Goal: Task Accomplishment & Management: Manage account settings

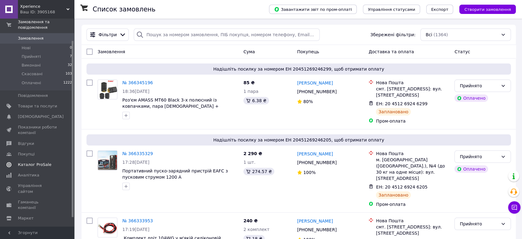
scroll to position [36, 0]
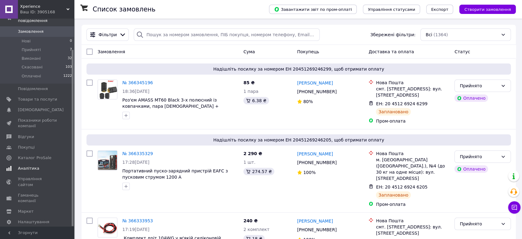
click at [24, 165] on span "Аналітика" at bounding box center [28, 168] width 21 height 6
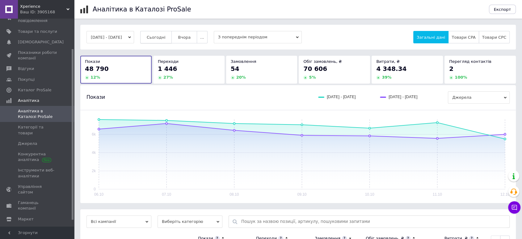
click at [166, 36] on span "Сьогодні" at bounding box center [156, 37] width 19 height 5
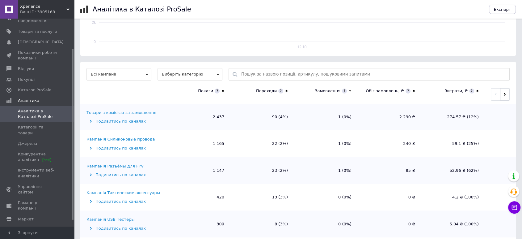
scroll to position [157, 0]
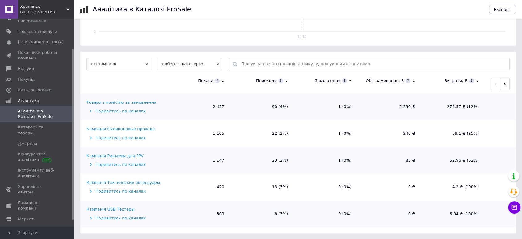
click at [143, 129] on div "Кампанія Силиконовые провода" at bounding box center [121, 129] width 68 height 6
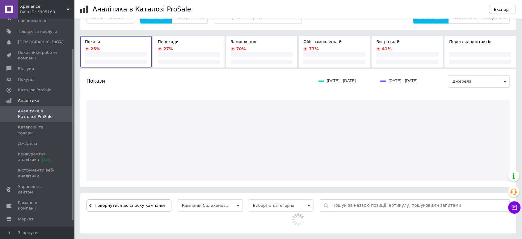
scroll to position [77, 0]
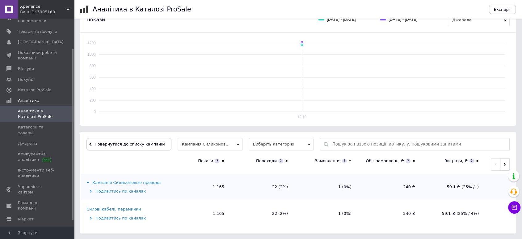
click at [129, 211] on div "Силові кабелі, перемички" at bounding box center [114, 209] width 54 height 6
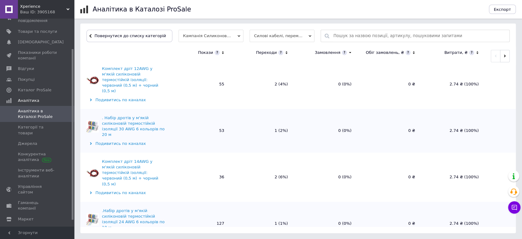
scroll to position [417, 0]
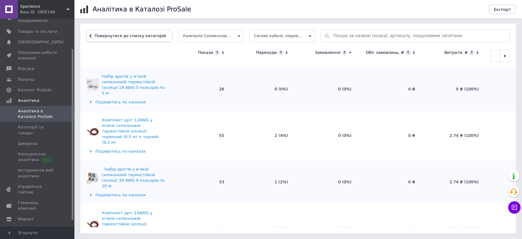
click at [145, 39] on button "Повернутися до списку категорій" at bounding box center [130, 36] width 86 height 12
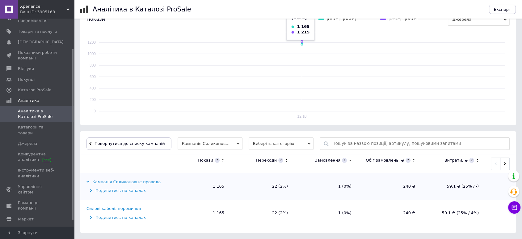
scroll to position [77, 0]
click at [143, 145] on span "Повернутися до списку кампаній" at bounding box center [130, 144] width 70 height 5
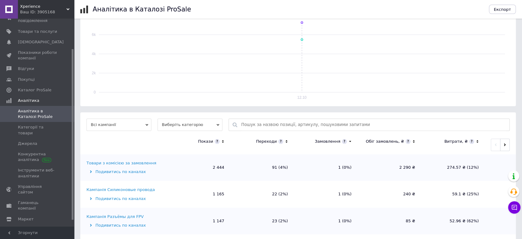
scroll to position [157, 0]
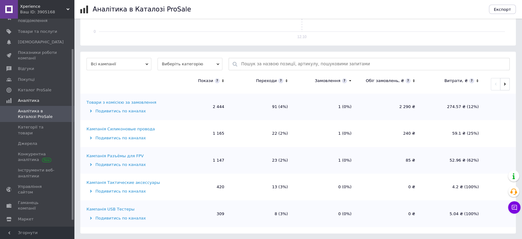
click at [118, 157] on div "Кампанія Разъёмы для FPV" at bounding box center [115, 156] width 57 height 6
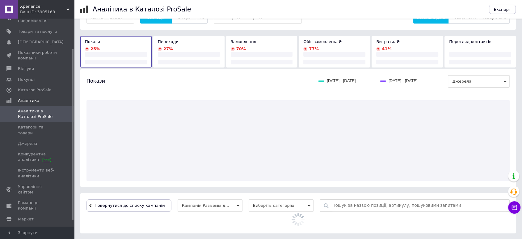
scroll to position [77, 0]
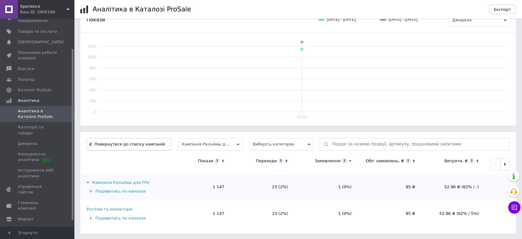
drag, startPoint x: 113, startPoint y: 207, endPoint x: 120, endPoint y: 205, distance: 7.6
click at [114, 207] on div "Роз'єми та конектори" at bounding box center [110, 209] width 46 height 6
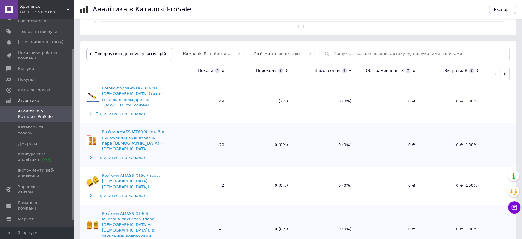
scroll to position [185, 0]
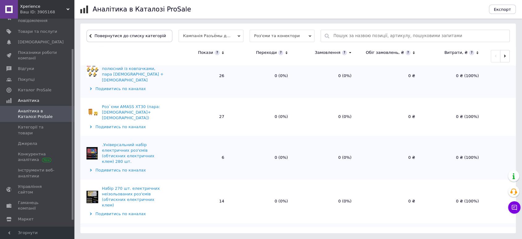
scroll to position [954, 0]
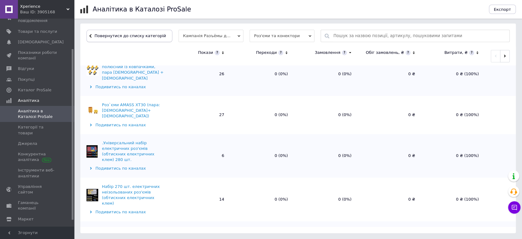
click at [145, 37] on span "Повернутися до списку категорій" at bounding box center [129, 35] width 73 height 5
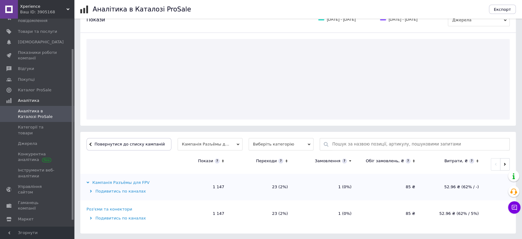
scroll to position [77, 0]
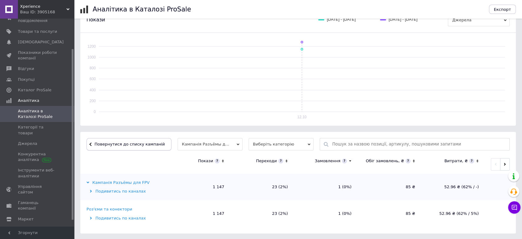
click at [134, 143] on span "Повернутися до списку кампаній" at bounding box center [130, 144] width 70 height 5
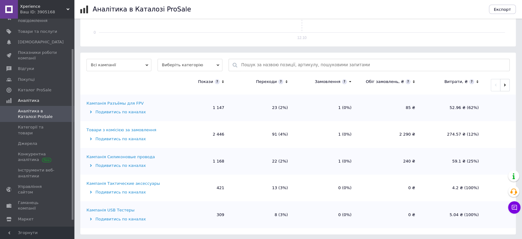
scroll to position [157, 0]
click at [121, 185] on div "Кампанія Тактические аксессуары" at bounding box center [124, 183] width 74 height 6
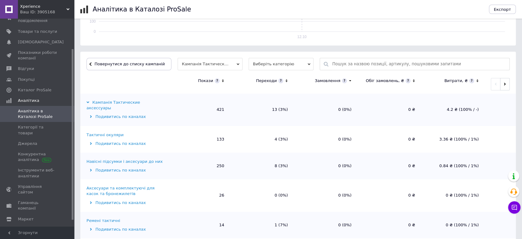
scroll to position [163, 0]
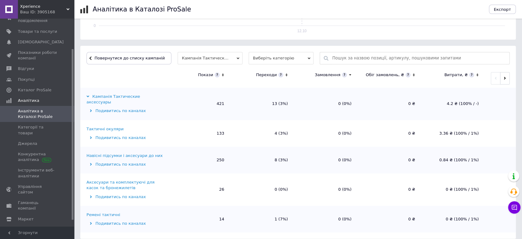
click at [144, 153] on div "Навісні підсумки і аксесуари до них" at bounding box center [125, 156] width 76 height 6
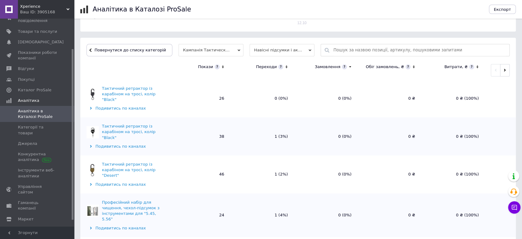
scroll to position [185, 0]
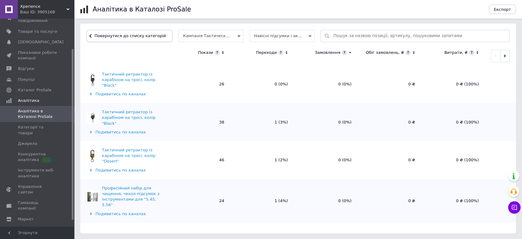
click at [153, 34] on span "Повернутися до списку категорій" at bounding box center [129, 35] width 73 height 5
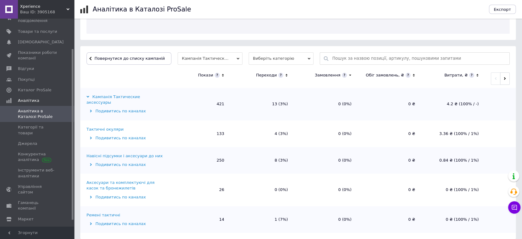
scroll to position [163, 0]
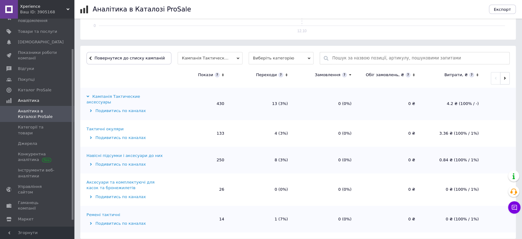
click at [111, 126] on div "Тактичні окуляри" at bounding box center [105, 129] width 37 height 6
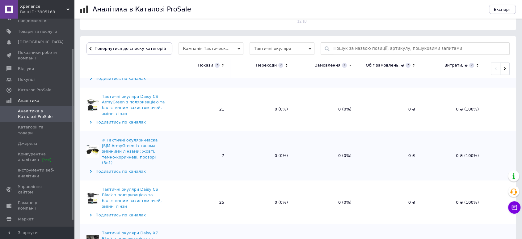
scroll to position [185, 0]
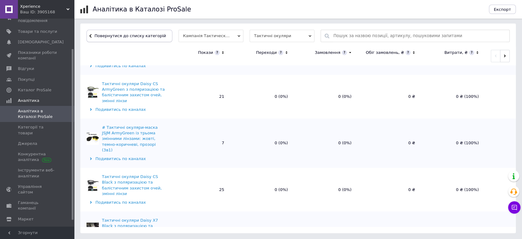
click at [134, 36] on span "Повернутися до списку категорій" at bounding box center [129, 35] width 73 height 5
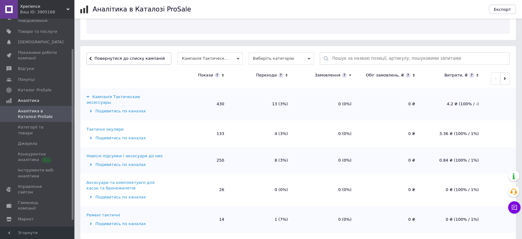
scroll to position [163, 0]
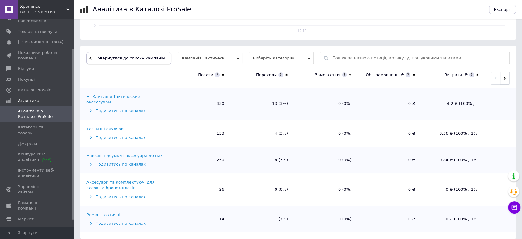
click at [136, 54] on button "Повернутися до списку кампаній" at bounding box center [129, 58] width 85 height 12
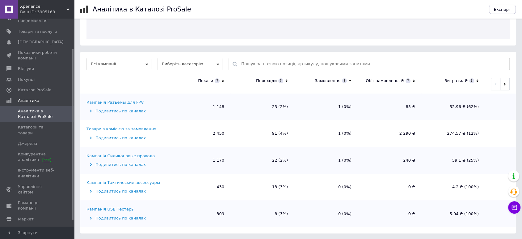
scroll to position [157, 0]
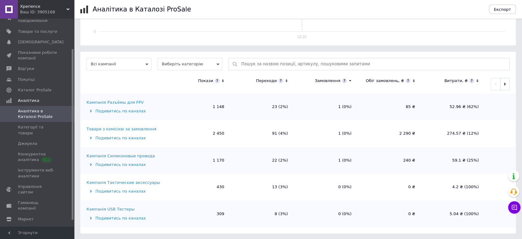
click at [138, 131] on div "Товари з комісією за замовлення" at bounding box center [122, 129] width 70 height 6
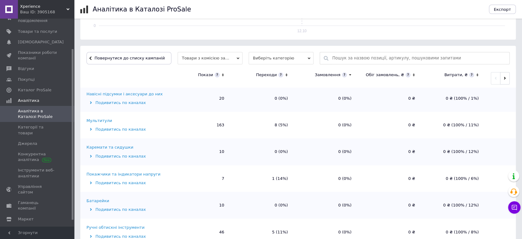
scroll to position [172, 0]
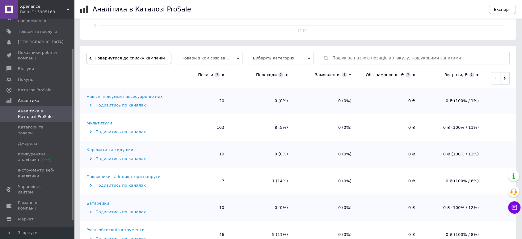
click at [112, 147] on div "Каремати та сидушки" at bounding box center [110, 150] width 47 height 6
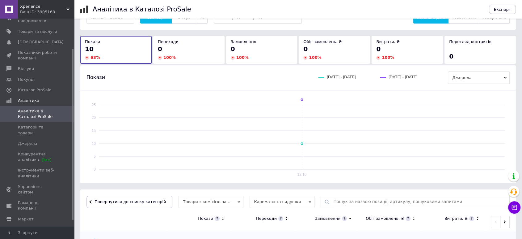
scroll to position [138, 0]
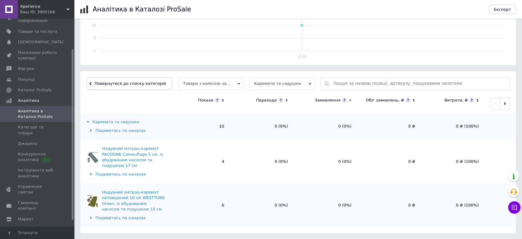
click at [131, 84] on span "Повернутися до списку категорій" at bounding box center [129, 83] width 73 height 5
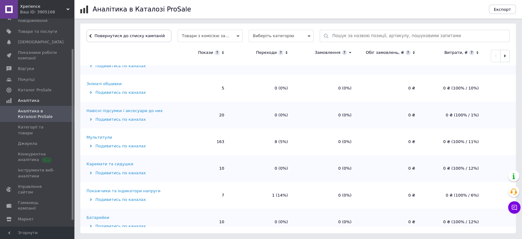
scroll to position [137, 0]
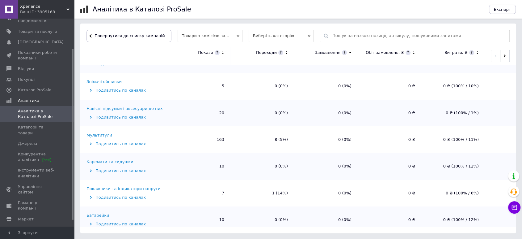
click at [105, 132] on div "Мультитули" at bounding box center [100, 135] width 26 height 6
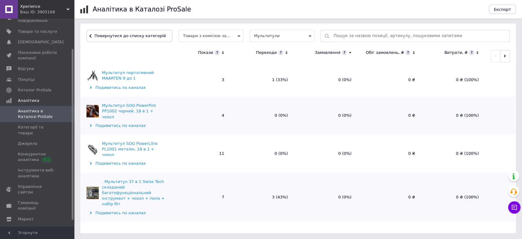
scroll to position [512, 0]
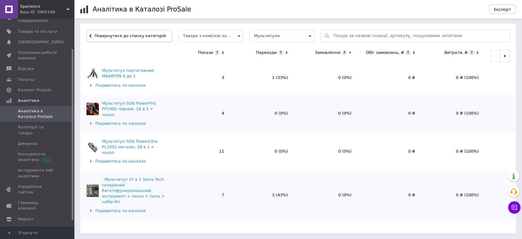
click at [140, 37] on span "Повернутися до списку категорій" at bounding box center [129, 35] width 73 height 5
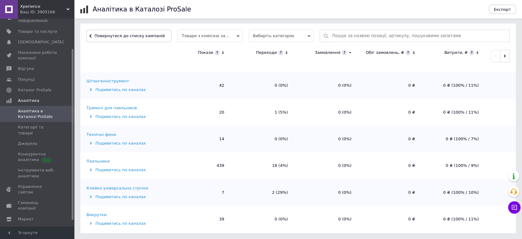
scroll to position [824, 0]
click at [100, 156] on div "Паяльники" at bounding box center [98, 159] width 23 height 6
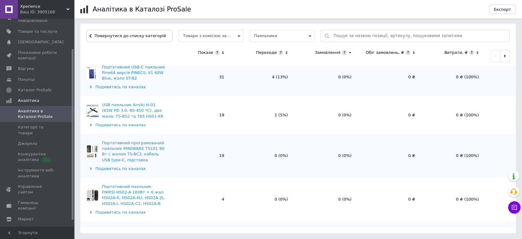
scroll to position [721, 0]
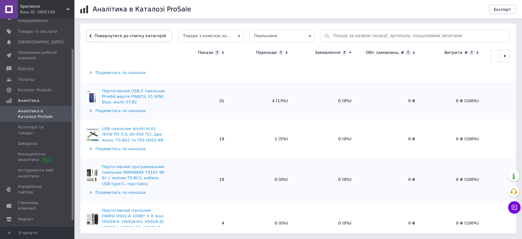
scroll to position [703, 0]
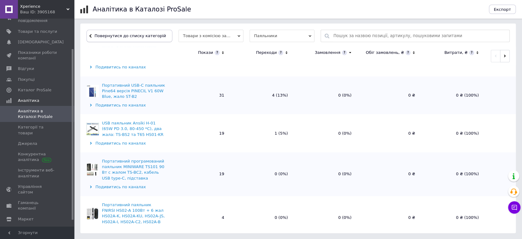
click at [134, 35] on span "Повернутися до списку категорій" at bounding box center [129, 35] width 73 height 5
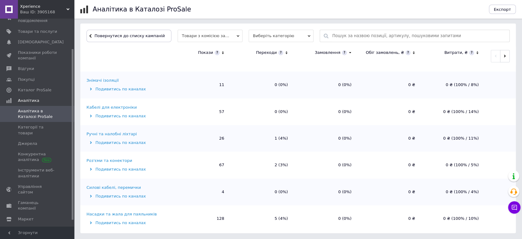
scroll to position [1064, 0]
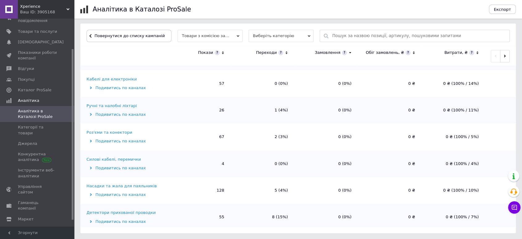
click at [118, 130] on div "Роз'єми та конектори" at bounding box center [110, 133] width 46 height 6
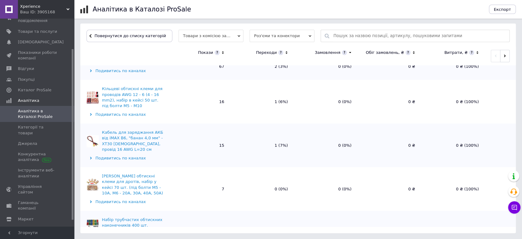
scroll to position [0, 0]
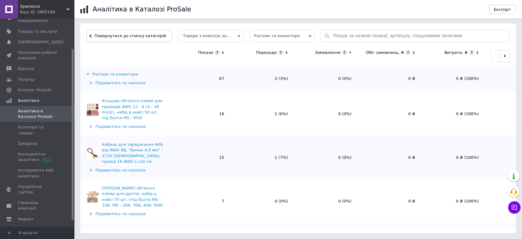
click at [141, 36] on span "Повернутися до списку категорій" at bounding box center [129, 35] width 73 height 5
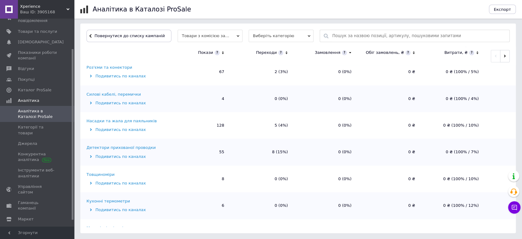
scroll to position [1131, 0]
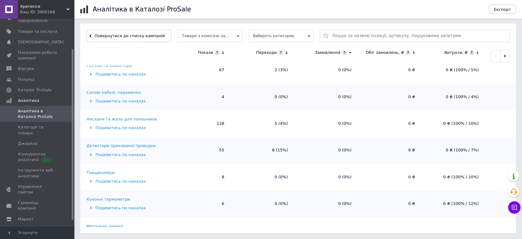
click at [135, 143] on div "Детектори прихованої проводки" at bounding box center [121, 146] width 69 height 6
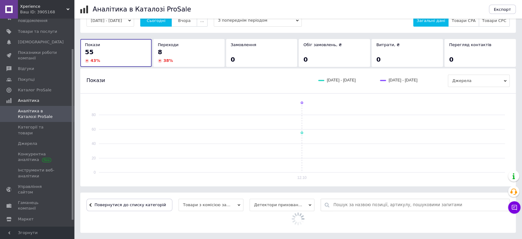
scroll to position [164, 0]
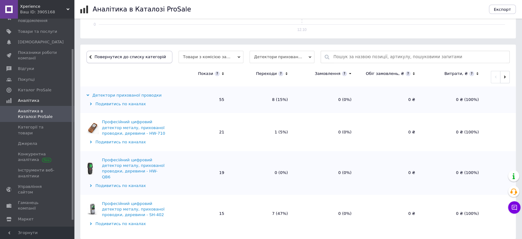
click at [146, 57] on span "Повернутися до списку категорій" at bounding box center [129, 56] width 73 height 5
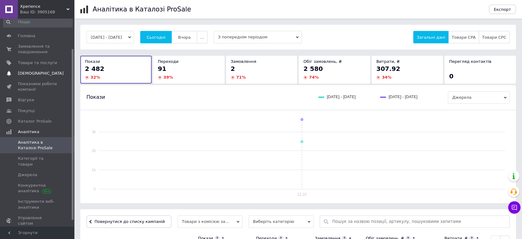
scroll to position [0, 0]
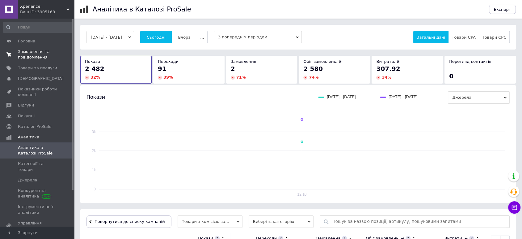
click at [37, 56] on span "Замовлення та повідомлення" at bounding box center [37, 54] width 39 height 11
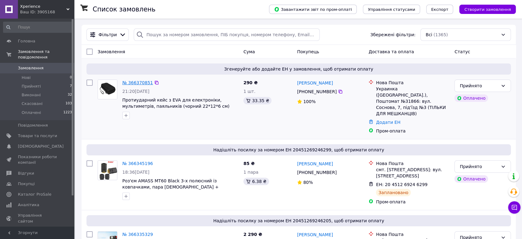
click at [137, 81] on link "№ 366370851" at bounding box center [137, 82] width 31 height 5
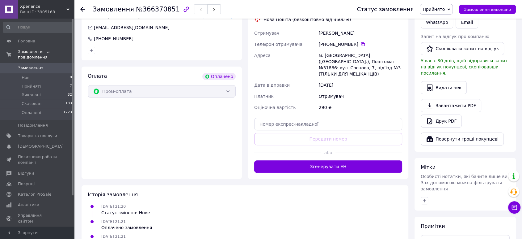
scroll to position [172, 0]
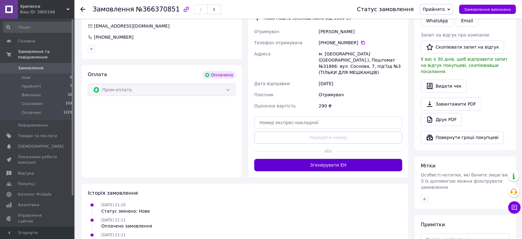
click at [319, 159] on button "Згенерувати ЕН" at bounding box center [328, 165] width 148 height 12
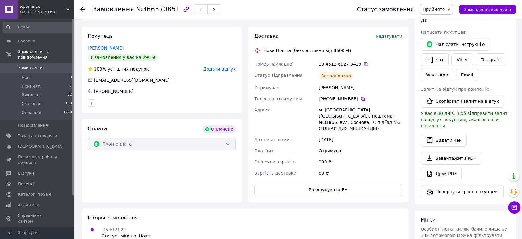
scroll to position [0, 0]
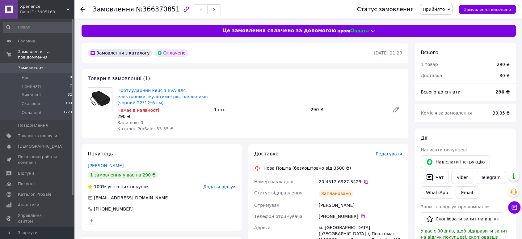
click at [83, 8] on icon at bounding box center [82, 9] width 5 height 5
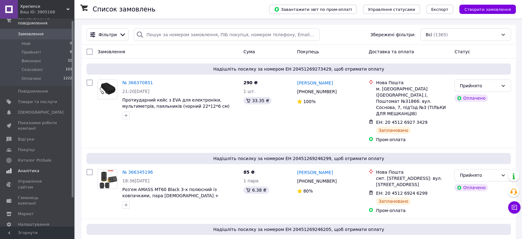
scroll to position [36, 0]
click at [31, 165] on span "Аналітика" at bounding box center [28, 168] width 21 height 6
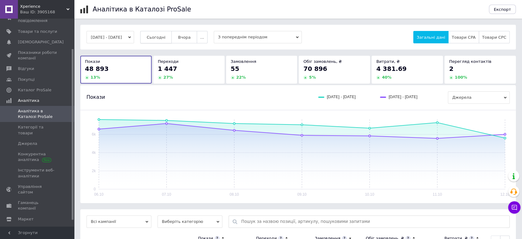
click at [166, 39] on span "Сьогодні" at bounding box center [156, 37] width 19 height 5
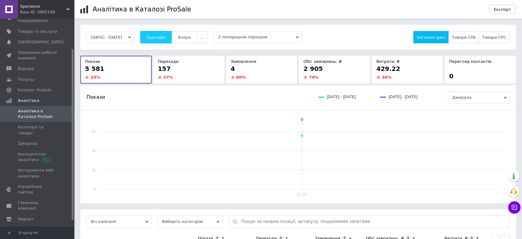
click at [166, 37] on span "Сьогодні" at bounding box center [156, 37] width 19 height 5
